Goal: Ask a question: Seek information or help from site administrators or community

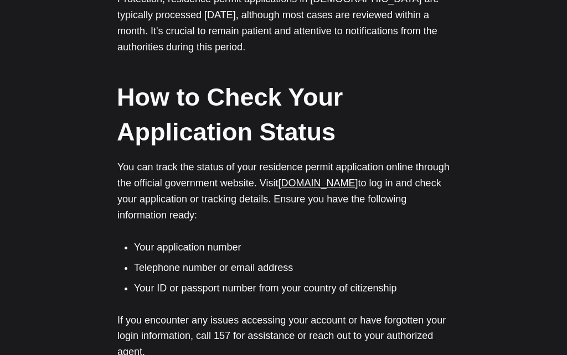
scroll to position [655, 0]
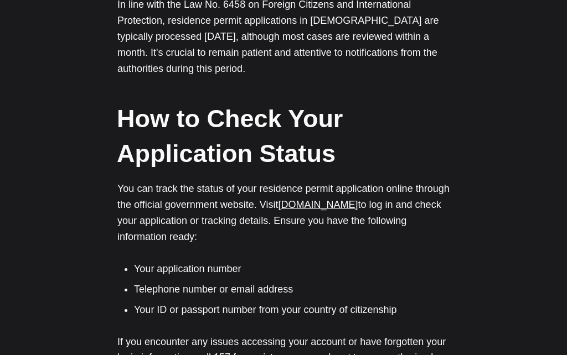
click at [329, 199] on link "[DOMAIN_NAME]" at bounding box center [318, 204] width 80 height 11
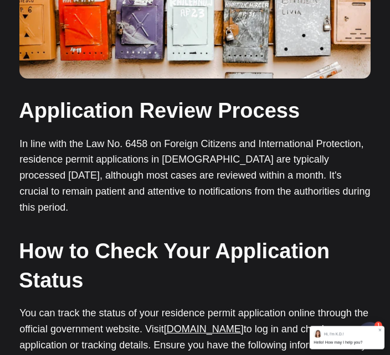
scroll to position [357, 0]
click at [337, 345] on jdiv "Hello! How may I help you?" at bounding box center [337, 342] width 49 height 5
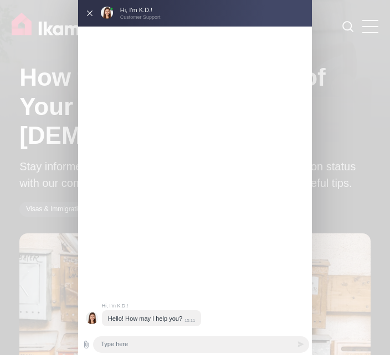
scroll to position [0, 0]
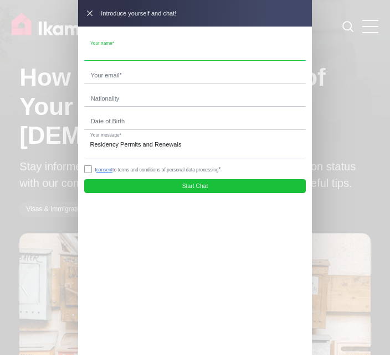
click at [163, 47] on input "text" at bounding box center [195, 52] width 220 height 16
type input "Ç"
type input "Carmina Finocchio"
click at [117, 79] on input "email" at bounding box center [195, 76] width 220 height 16
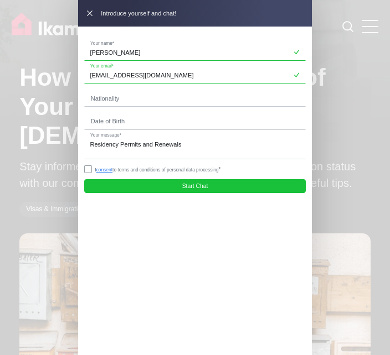
type input "carmela1958@hotmail.co.uk"
click at [116, 101] on input "text" at bounding box center [195, 98] width 220 height 16
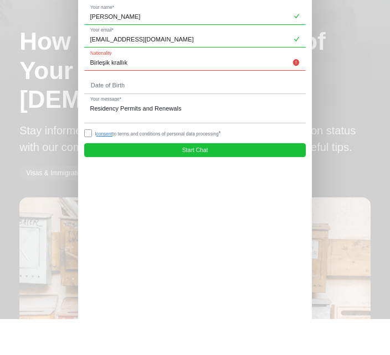
click at [109, 90] on input "Birleşik krallık" at bounding box center [195, 98] width 220 height 16
click at [209, 90] on input "Birleşik krallık" at bounding box center [195, 98] width 220 height 16
click at [292, 90] on input "Birleşik krallık" at bounding box center [195, 98] width 220 height 16
click at [97, 90] on input "Birleşik krallık" at bounding box center [195, 98] width 220 height 16
type input "Birleşik krallık"
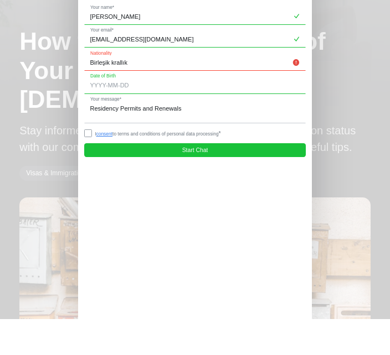
click at [131, 113] on input "tel" at bounding box center [195, 121] width 220 height 16
type input "1"
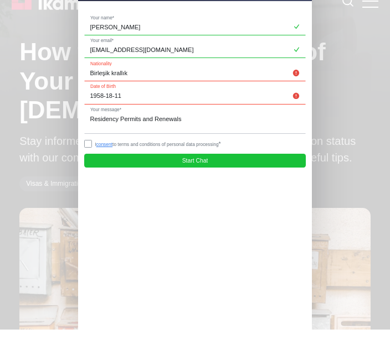
type input "1958-18-11"
click at [112, 90] on input "Birleşik krallık" at bounding box center [195, 98] width 220 height 16
click at [131, 90] on input "krallık" at bounding box center [195, 98] width 220 height 16
click at [129, 90] on input "krallık" at bounding box center [195, 98] width 220 height 16
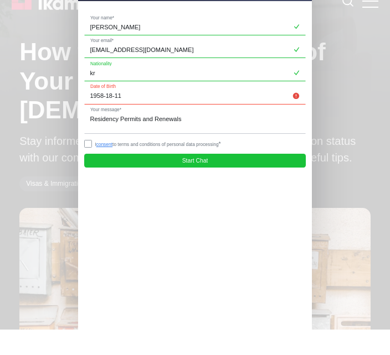
type input "k"
type input "English"
click at [111, 113] on input "1958-18-11" at bounding box center [195, 121] width 220 height 16
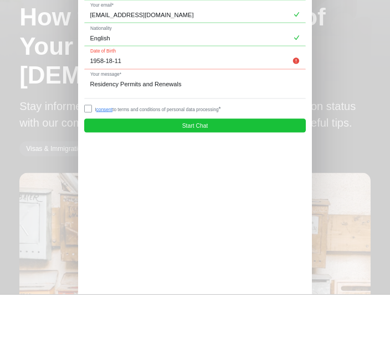
click at [148, 113] on input "1958-18-11" at bounding box center [195, 121] width 220 height 16
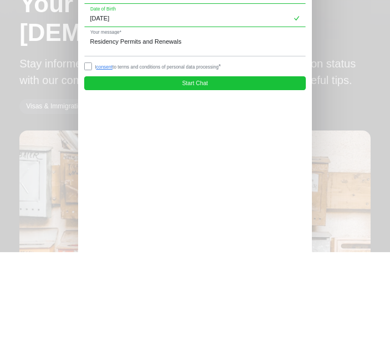
type input "1958-11-18"
click at [106, 137] on textarea "Residency Permits and Renewals" at bounding box center [195, 148] width 220 height 23
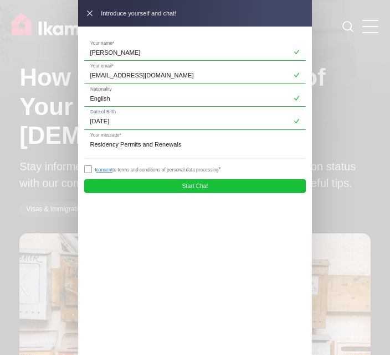
click at [91, 173] on jdiv at bounding box center [88, 170] width 8 height 8
click at [175, 148] on textarea "Residency Permits and Renewals" at bounding box center [195, 148] width 220 height 23
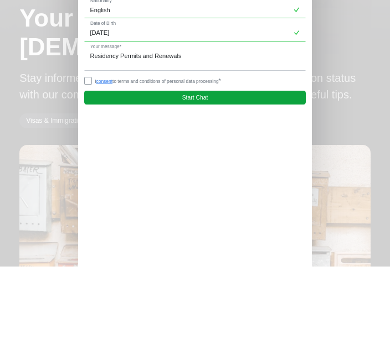
click at [197, 183] on span "Start Chat" at bounding box center [195, 186] width 26 height 6
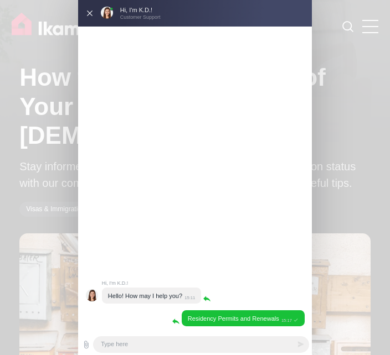
click at [137, 348] on textarea at bounding box center [200, 345] width 215 height 17
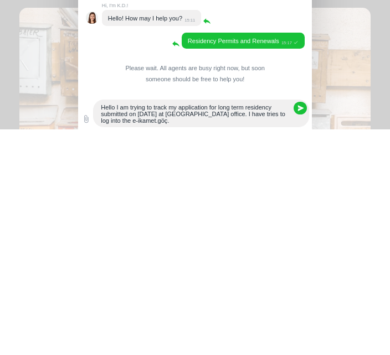
click at [112, 326] on textarea "Hello I am trying to track my application for long term residency submitted on …" at bounding box center [200, 340] width 215 height 28
click at [164, 326] on textarea "Hello I am trying to track my application for long term residency submitted on …" at bounding box center [200, 340] width 215 height 28
click at [132, 326] on textarea "Hello I am trying to track my application for long term residency submitted on …" at bounding box center [200, 340] width 215 height 28
click at [176, 326] on textarea "Hello I am trying to track my application for long term residency submitted on …" at bounding box center [200, 340] width 215 height 28
click at [246, 326] on textarea "Hello I am trying to track my application for long term residency submitted on …" at bounding box center [200, 340] width 215 height 28
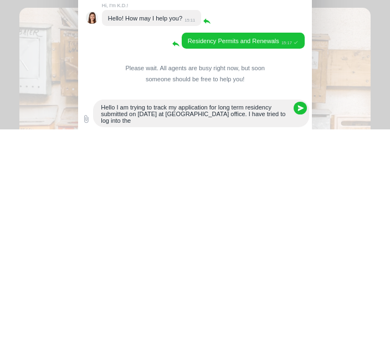
click at [132, 326] on textarea "Hello I am trying to track my application for long term residency submitted on …" at bounding box center [200, 340] width 215 height 28
click at [268, 326] on textarea "Hello I am trying to track my application for long term residency submitted on …" at bounding box center [200, 340] width 215 height 28
click at [135, 326] on textarea "Hello I am trying to track my application for long term residency submitted on …" at bounding box center [200, 340] width 215 height 28
click at [284, 326] on textarea "Hello I am trying to track my application for long term residency submitted on …" at bounding box center [200, 340] width 215 height 28
click at [169, 326] on textarea "Hello I am trying to track my application for long term residency submitted on …" at bounding box center [200, 340] width 215 height 28
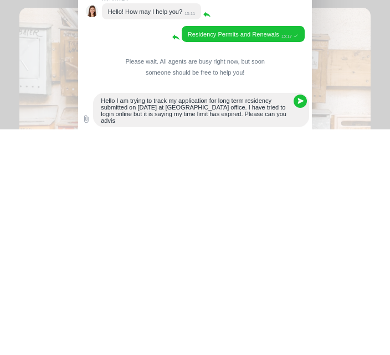
scroll to position [1, 0]
type textarea "Hello I am trying to track my application for long term residency submitted on …"
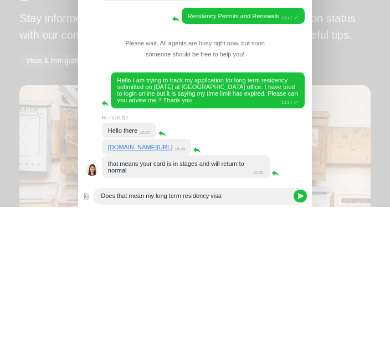
scroll to position [0, 0]
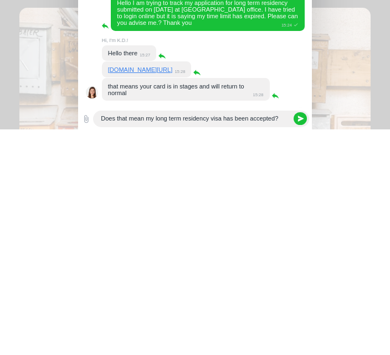
click at [96, 337] on textarea "Does that mean my long term residency visa has been accepted?" at bounding box center [200, 345] width 215 height 17
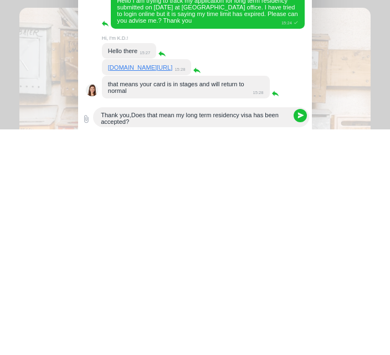
type textarea "Thank you, Does that mean my long term residency visa has been accepted?"
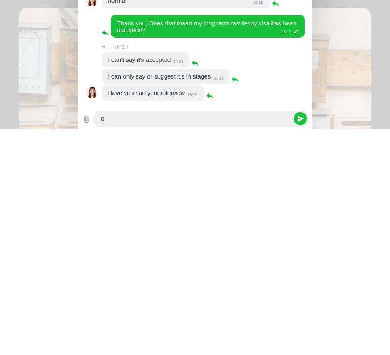
scroll to position [186, 0]
type textarea "o"
type textarea "I have not received a request for an interview ."
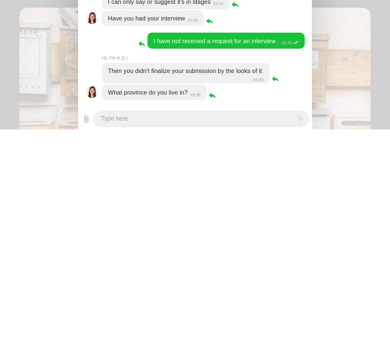
scroll to position [0, 0]
click at [124, 337] on textarea at bounding box center [200, 345] width 215 height 17
click at [108, 337] on textarea "if it I am Kalkan Antalya" at bounding box center [200, 345] width 215 height 17
click at [106, 337] on textarea "iit I am Kalkan Antalya" at bounding box center [200, 345] width 215 height 17
click at [110, 337] on textarea "I am Kalkan Antalya" at bounding box center [200, 345] width 215 height 17
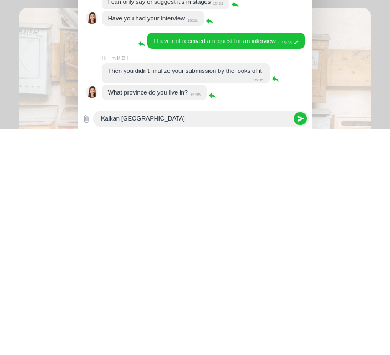
click at [168, 337] on textarea "Kalkan Antalya" at bounding box center [200, 345] width 215 height 17
click at [120, 337] on textarea "Kalkan Antalya" at bounding box center [200, 345] width 215 height 17
type textarea "[GEOGRAPHIC_DATA], [GEOGRAPHIC_DATA]"
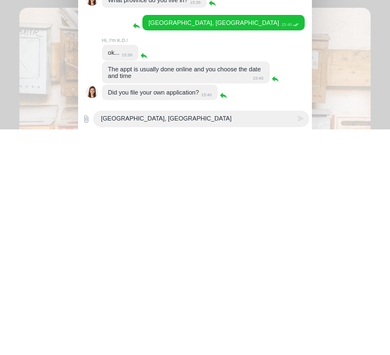
scroll to position [524, 0]
click at [139, 337] on textarea "[GEOGRAPHIC_DATA], [GEOGRAPHIC_DATA]" at bounding box center [200, 345] width 215 height 17
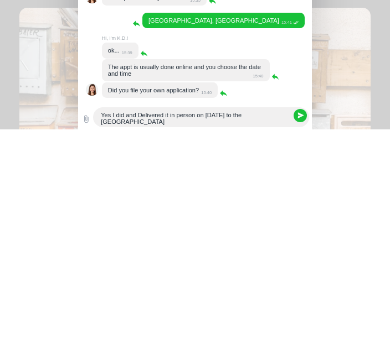
scroll to position [0, 0]
click at [122, 333] on textarea "Yes I did and Delivered it in person on 9th September to the Kemerovo Office in…" at bounding box center [200, 343] width 215 height 20
click at [167, 333] on textarea "Yes I did and Delivered it in person on 9th September to the Kemer Office in An…" at bounding box center [200, 343] width 215 height 20
click at [144, 333] on textarea "Yes I did and Delivered it in person on 9th September to the Kemer Office in An…" at bounding box center [200, 343] width 215 height 20
click at [162, 333] on textarea "Yes I did and Delivered it in person on 9th September to the Kemer Office in An…" at bounding box center [200, 343] width 215 height 20
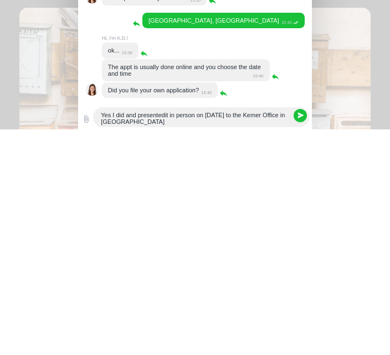
type textarea "Yes I did and presented it in person on [DATE] to the Kemer Office in [GEOGRAPH…"
click at [153, 333] on textarea "Yes I did and presented it in person on [DATE] to the Kemer Office in [GEOGRAPH…" at bounding box center [200, 343] width 215 height 20
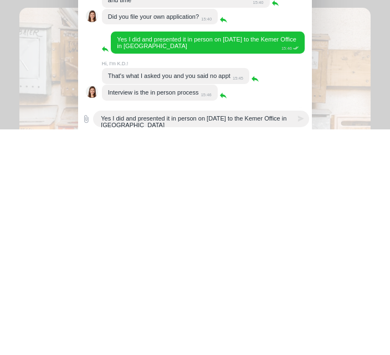
scroll to position [698, 0]
click at [138, 345] on jdiv "Agent is typing a message" at bounding box center [195, 350] width 234 height 10
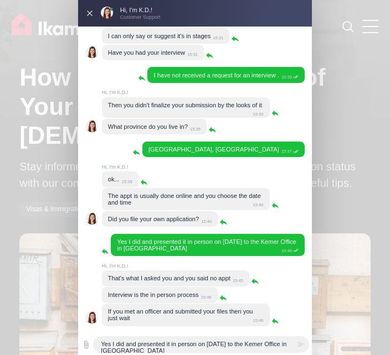
scroll to position [746, 0]
click at [164, 352] on jdiv "Agent is typing a message" at bounding box center [195, 350] width 234 height 10
click at [141, 352] on jdiv "Agent is typing a message" at bounding box center [195, 350] width 234 height 10
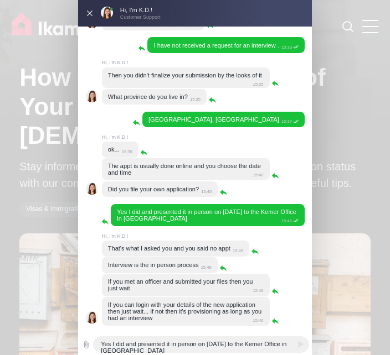
scroll to position [828, 0]
click at [132, 350] on textarea "Yes I did and presented it in person on [DATE] to the Kemer Office in [GEOGRAPH…" at bounding box center [200, 345] width 215 height 17
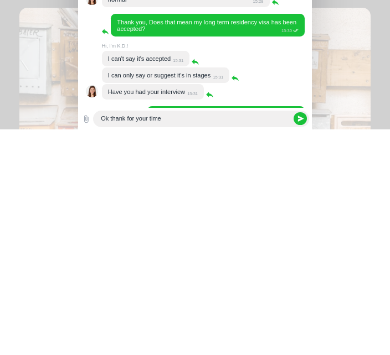
scroll to position [0, 0]
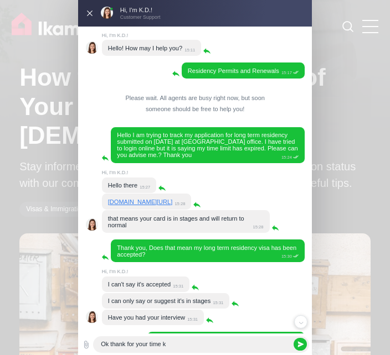
type textarea "Ok thank for your time kn"
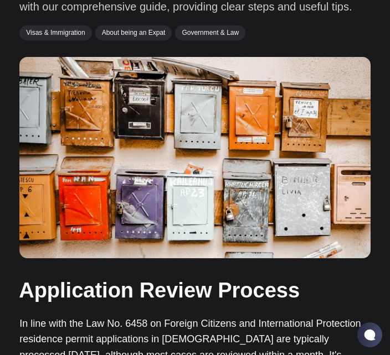
scroll to position [176, 0]
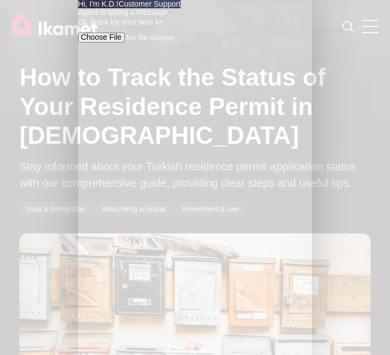
click at [177, 30] on textarea "Ok thank for your time kn" at bounding box center [127, 24] width 99 height 12
click at [177, 33] on textarea "Ok thank for your time and patience K🚌" at bounding box center [127, 25] width 99 height 15
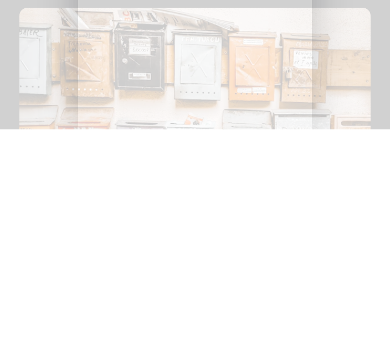
scroll to position [0, 0]
click at [110, 30] on textarea "Ok thank for your time and patience." at bounding box center [127, 24] width 99 height 12
click at [145, 30] on textarea "Ok thank for your time and patience." at bounding box center [127, 24] width 99 height 12
click at [177, 30] on textarea "Ok thank for your advice time and patience." at bounding box center [127, 24] width 99 height 12
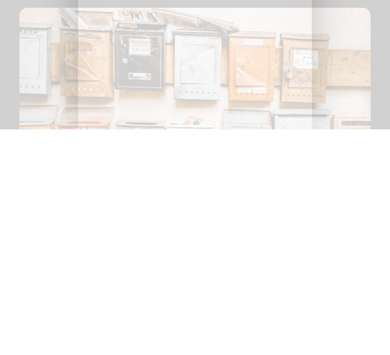
type textarea "Ok thank for your advice and patience."
click at [177, 30] on textarea "Ok thank for your advice and patience." at bounding box center [127, 24] width 99 height 12
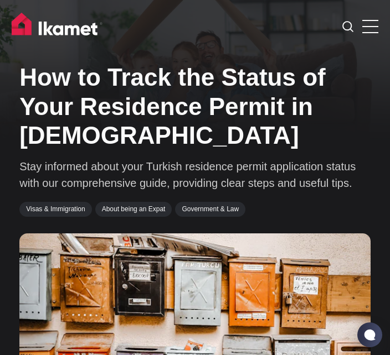
scroll to position [1018, 0]
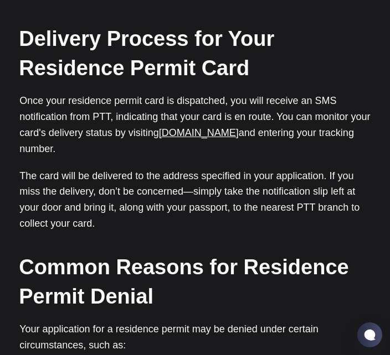
click at [338, 200] on p "The card will be delivered to the address specified in your application. If you…" at bounding box center [194, 200] width 351 height 64
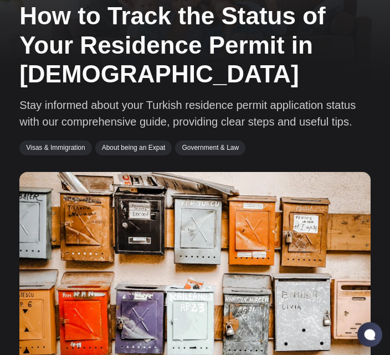
scroll to position [0, 0]
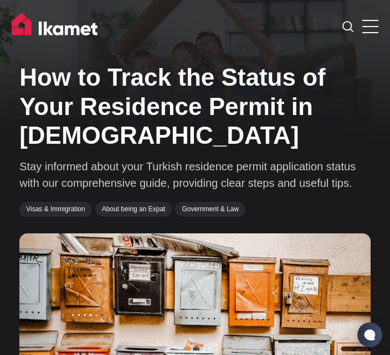
click at [137, 215] on link "About being an Expat" at bounding box center [133, 209] width 77 height 14
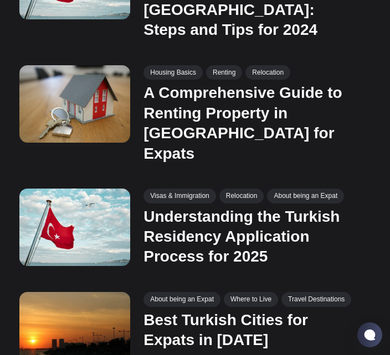
scroll to position [691, 0]
